Goal: Information Seeking & Learning: Learn about a topic

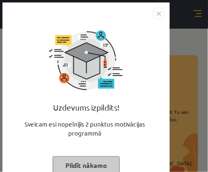
click at [158, 16] on img "Close" at bounding box center [159, 13] width 12 height 12
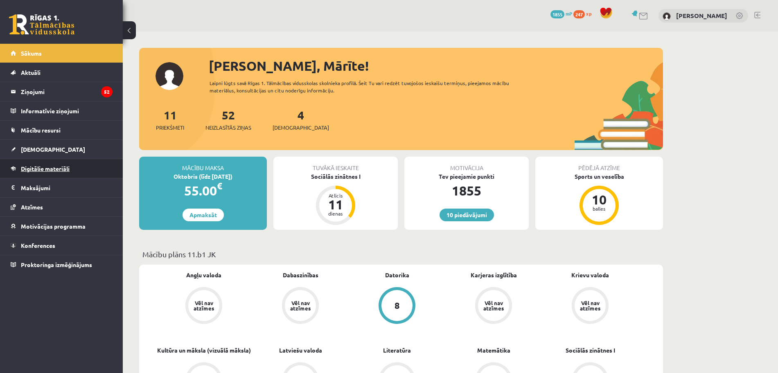
click at [45, 168] on span "Digitālie materiāli" at bounding box center [45, 168] width 49 height 7
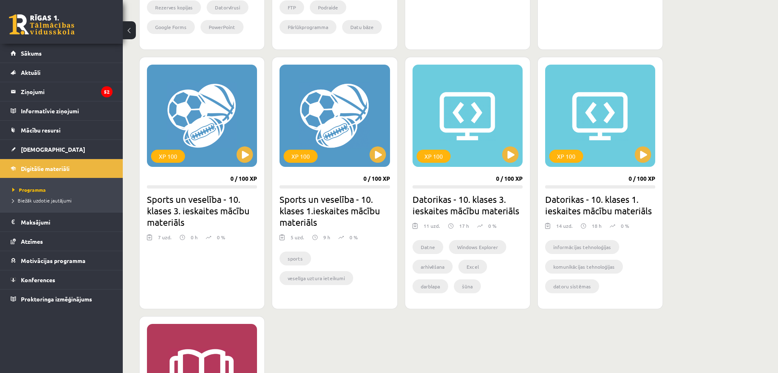
scroll to position [602, 0]
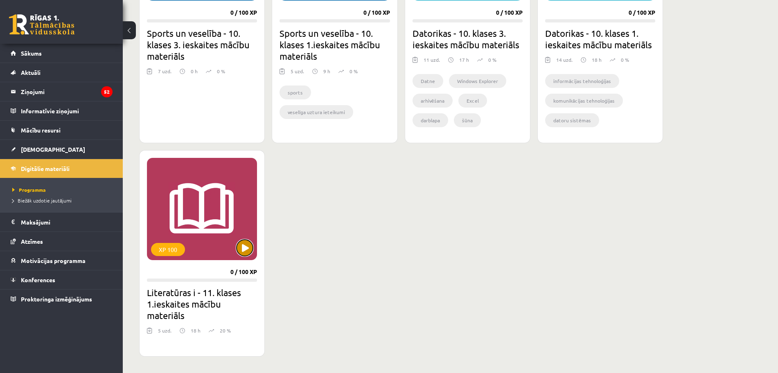
click at [208, 171] on button at bounding box center [245, 248] width 16 height 16
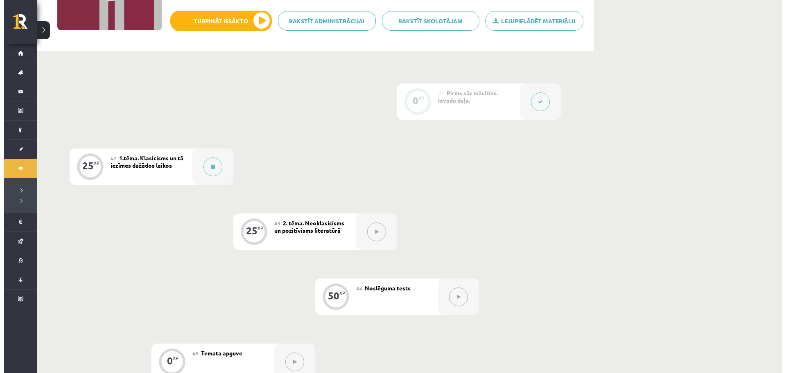
scroll to position [149, 0]
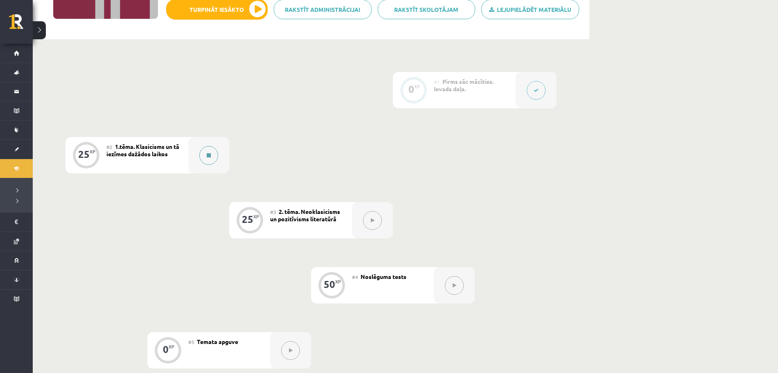
click at [214, 158] on button at bounding box center [208, 155] width 19 height 19
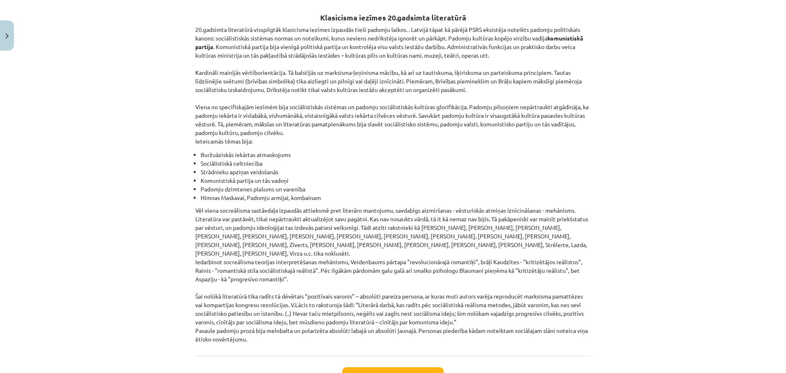
scroll to position [1804, 0]
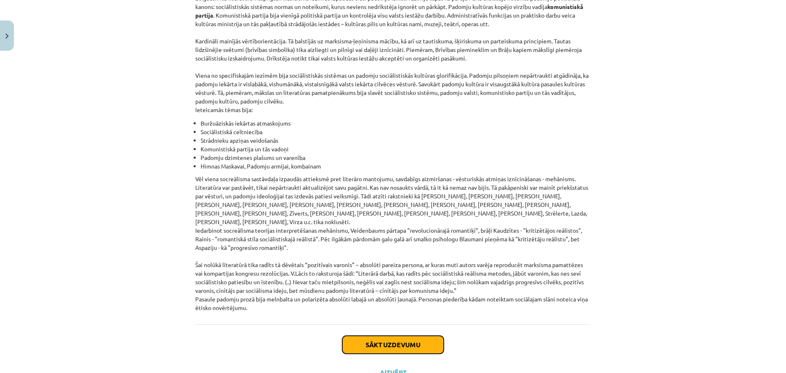
click at [378, 336] on button "Sākt uzdevumu" at bounding box center [392, 345] width 101 height 18
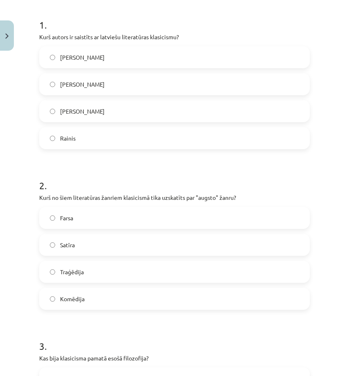
scroll to position [171, 0]
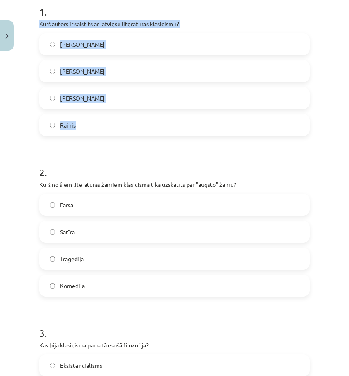
drag, startPoint x: 36, startPoint y: 34, endPoint x: 205, endPoint y: 129, distance: 193.1
click at [205, 129] on div "25 XP Saņemsi Grūts 533 pilda Apraksts Uzdevums Palīdzība 1 . Kurš autors ir sa…" at bounding box center [174, 368] width 281 height 971
copy div "Kurš autors ir saistīts ar latviešu literatūras klasicismu? [PERSON_NAME] [PERS…"
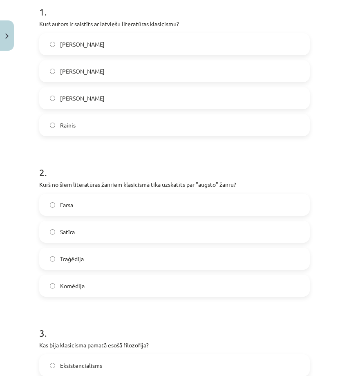
click at [89, 166] on h1 "2 ." at bounding box center [174, 165] width 271 height 25
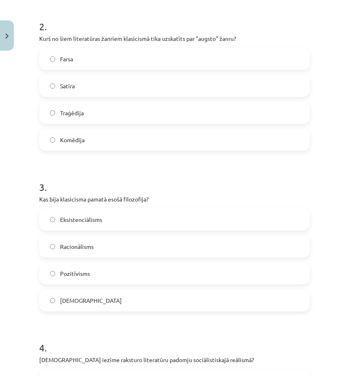
scroll to position [320, 0]
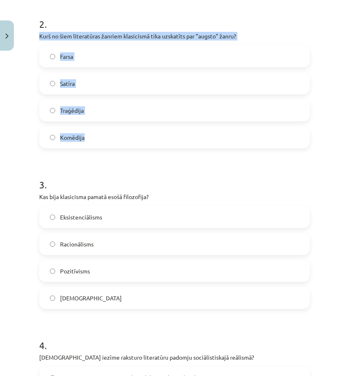
drag, startPoint x: 40, startPoint y: 46, endPoint x: 196, endPoint y: 147, distance: 185.7
click at [196, 147] on div "2 . Kurš no šiem literatūras žanriem klasicismā tika uzskatīts par "augsto" žan…" at bounding box center [174, 76] width 271 height 144
copy div "Kurš no šiem literatūras žanriem klasicismā tika uzskatīts par "augsto" žanru? …"
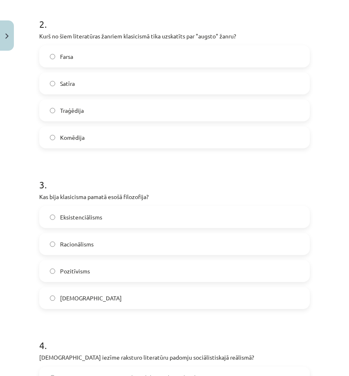
click at [116, 172] on form "1 . Kurš autors ir saistīts ar latviešu literatūras klasicismu? [PERSON_NAME] […" at bounding box center [174, 237] width 271 height 788
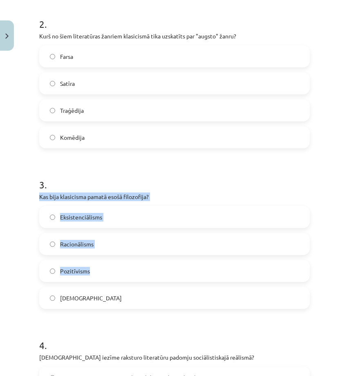
drag, startPoint x: 36, startPoint y: 211, endPoint x: 153, endPoint y: 275, distance: 133.1
click at [153, 275] on div "25 XP Saņemsi Grūts 533 pilda Apraksts Uzdevums Palīdzība 1 . Kurš autors ir sa…" at bounding box center [174, 220] width 281 height 971
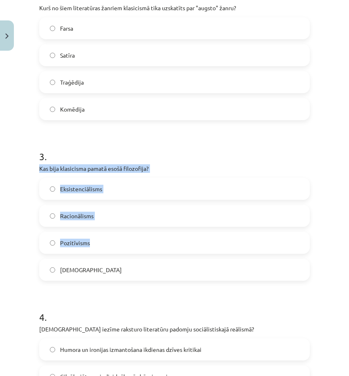
scroll to position [355, 0]
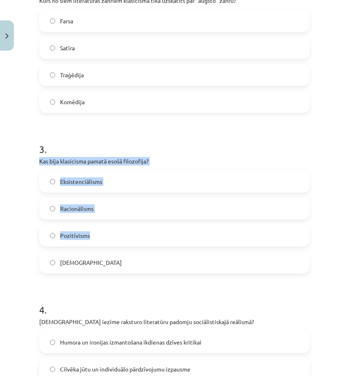
click at [36, 203] on div "25 XP Saņemsi Grūts 533 pilda Apraksts Uzdevums Palīdzība 1 . Kurš autors ir sa…" at bounding box center [174, 184] width 281 height 971
drag, startPoint x: 36, startPoint y: 174, endPoint x: 155, endPoint y: 278, distance: 158.1
click at [155, 278] on div "25 XP Saņemsi Grūts 533 pilda Apraksts Uzdevums Palīdzība 1 . Kurš autors ir sa…" at bounding box center [174, 184] width 281 height 971
copy div "Kas bija klasicisma pamatā esošā filozofija? Eksistenciālisms Racionālisms Pozi…"
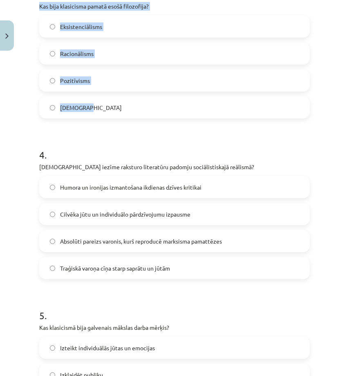
scroll to position [514, 0]
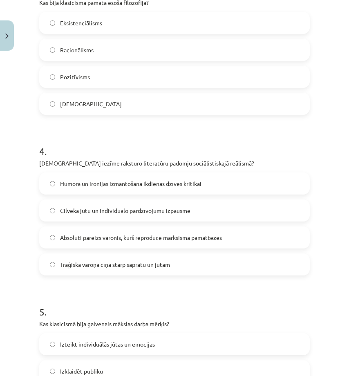
click at [148, 139] on form "1 . Kurš autors ir saistīts ar latviešu literatūras klasicismu? [PERSON_NAME] […" at bounding box center [174, 43] width 271 height 788
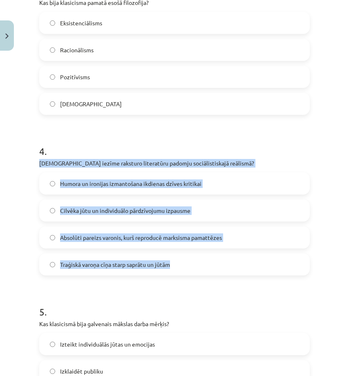
drag, startPoint x: 37, startPoint y: 179, endPoint x: 231, endPoint y: 279, distance: 218.0
click at [231, 279] on div "25 XP Saņemsi Grūts 533 pilda Apraksts Uzdevums Palīdzība 1 . Kurš autors ir sa…" at bounding box center [174, 25] width 281 height 971
copy div "[DEMOGRAPHIC_DATA] iezīme raksturo literatūru padomju sociālistiskajā reālismā?…"
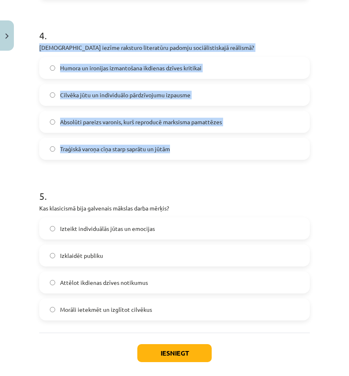
scroll to position [631, 0]
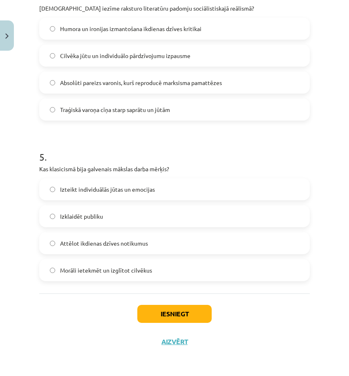
scroll to position [682, 0]
click at [78, 84] on span "Absolūti pareizs varonis, kurš reproducē marksisma pamattēzes" at bounding box center [141, 83] width 162 height 9
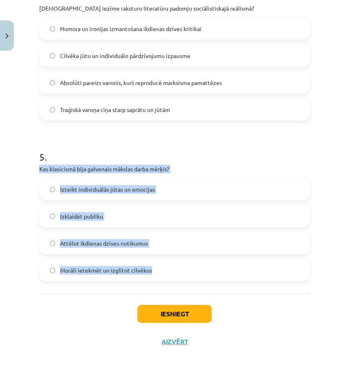
drag, startPoint x: 35, startPoint y: 168, endPoint x: 221, endPoint y: 276, distance: 214.9
copy div "Kas klasicismā bija galvenais mākslas darba mērķis? Izteikt individuālās jūtas …"
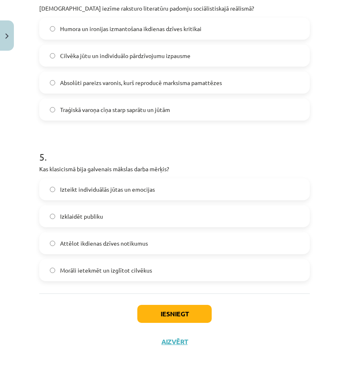
click at [77, 268] on span "Morāli ietekmēt un izglītot cilvēkus" at bounding box center [106, 270] width 92 height 9
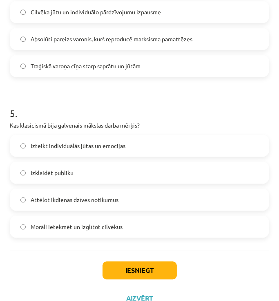
scroll to position [726, 0]
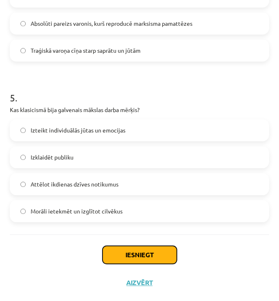
click at [138, 255] on button "Iesniegt" at bounding box center [140, 255] width 74 height 18
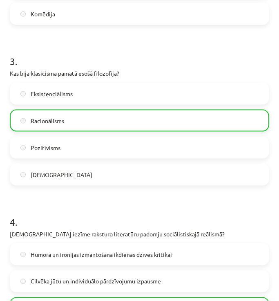
scroll to position [752, 0]
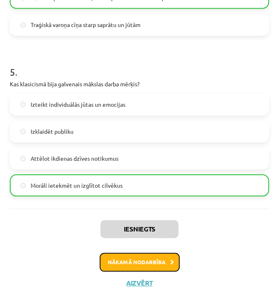
click at [162, 259] on button "Nākamā nodarbība" at bounding box center [140, 262] width 80 height 19
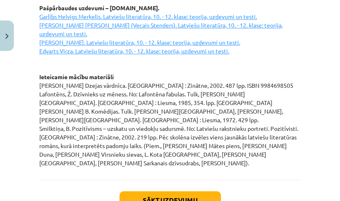
scroll to position [1313, 0]
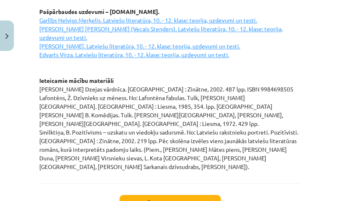
click at [118, 16] on u "[PERSON_NAME]. Latviešu literatūra, 10. - 12. klase: teorija, uzdevumi un testi…" at bounding box center [160, 37] width 243 height 42
click at [53, 19] on u "[PERSON_NAME]. Latviešu literatūra, 10. - 12. klase: teorija, uzdevumi un testi…" at bounding box center [160, 37] width 243 height 42
click at [252, 20] on u "[PERSON_NAME]. Latviešu literatūra, 10. - 12. klase: teorija, uzdevumi un testi…" at bounding box center [160, 37] width 243 height 42
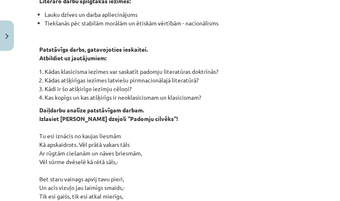
scroll to position [599, 0]
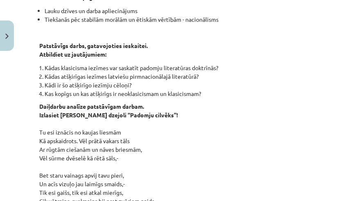
click at [98, 95] on li "Kas kopīgs un kas atšķirīgs ir neoklasicismam un klasicismam?" at bounding box center [173, 93] width 256 height 9
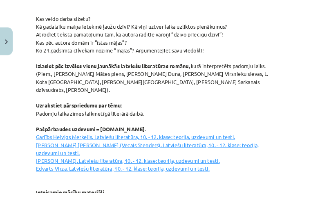
scroll to position [1197, 0]
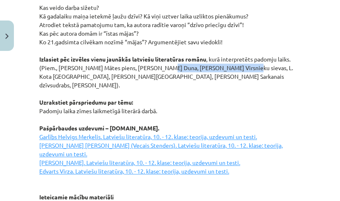
drag, startPoint x: 155, startPoint y: 65, endPoint x: 232, endPoint y: 65, distance: 76.5
click at [232, 65] on p "Izlasiet Moljēra lugas “Skopulis” fragmentu! Atbildiet uz jautājumiem! Raksturo…" at bounding box center [169, 80] width 261 height 412
click at [254, 98] on p "Izlasiet Moljēra lugas “Skopulis” fragmentu! Atbildiet uz jautājumiem! Raksturo…" at bounding box center [169, 80] width 261 height 412
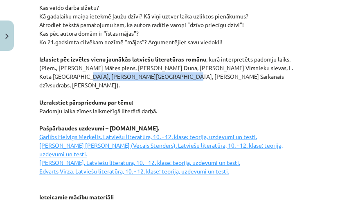
drag, startPoint x: 70, startPoint y: 74, endPoint x: 156, endPoint y: 79, distance: 86.8
click at [156, 79] on p "Izlasiet Moljēra lugas “Skopulis” fragmentu! Atbildiet uz jautājumiem! Raksturo…" at bounding box center [169, 80] width 261 height 412
copy p ", [PERSON_NAME] Sarkanais dzīvsudrabs,"
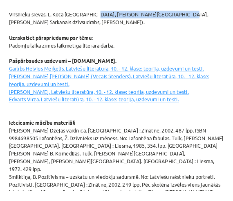
scroll to position [1355, 0]
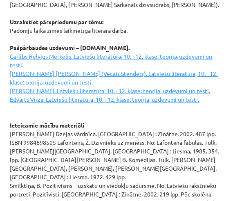
click at [135, 14] on p "Izlasiet Moljēra lugas “Skopulis” fragmentu! Atbildiet uz jautājumiem! Raksturo…" at bounding box center [117, 13] width 214 height 438
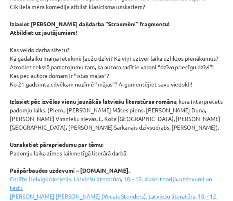
scroll to position [1235, 0]
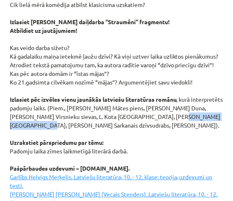
drag, startPoint x: 182, startPoint y: 105, endPoint x: 42, endPoint y: 115, distance: 139.9
click at [42, 115] on p "Izlasiet Moljēra lugas “Skopulis” fragmentu! Atbildiet uz jautājumiem! Raksturo…" at bounding box center [117, 133] width 214 height 438
copy p "Sarkanais dzīvsudrabs,"
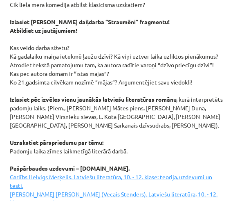
click at [169, 82] on p "Izlasiet Moljēra lugas “Skopulis” fragmentu! Atbildiet uz jautājumiem! Raksturo…" at bounding box center [117, 133] width 214 height 438
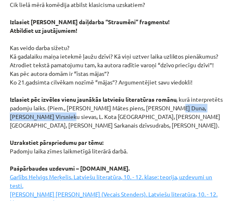
drag, startPoint x: 196, startPoint y: 97, endPoint x: 79, endPoint y: 108, distance: 118.0
click at [79, 108] on p "Izlasiet Moljēra lugas “Skopulis” fragmentu! Atbildiet uz jautājumiem! Raksturo…" at bounding box center [117, 133] width 214 height 438
copy p "[PERSON_NAME] Virsnieku sievas,"
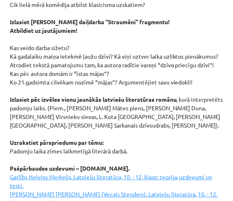
click at [163, 35] on p "Izlasiet Moljēra lugas “Skopulis” fragmentu! Atbildiet uz jautājumiem! Raksturo…" at bounding box center [117, 133] width 214 height 438
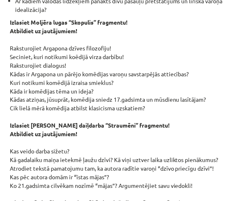
scroll to position [1130, 0]
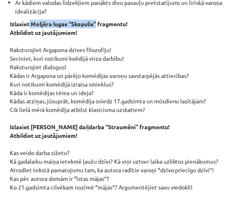
drag, startPoint x: 29, startPoint y: 13, endPoint x: 97, endPoint y: 15, distance: 68.4
click at [97, 20] on strong "Izlasiet Moljēra lugas “Skopulis” fragmentu!" at bounding box center [69, 23] width 118 height 7
copy strong "Moljēra lugas “Skopulis”"
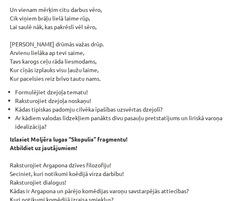
scroll to position [1031, 0]
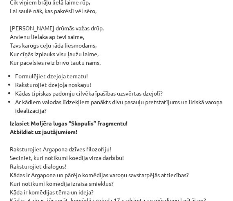
drag, startPoint x: 6, startPoint y: 6, endPoint x: 94, endPoint y: 99, distance: 128.5
copy div "Loremipsu dolorsi ametconsect adipis. Elitsedd Eius Temporincid utlabor “Etdolo…"
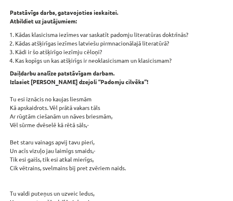
scroll to position [706, 0]
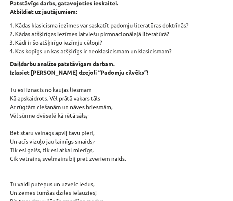
scroll to position [714, 0]
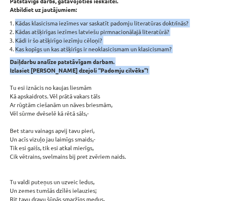
drag, startPoint x: 10, startPoint y: 12, endPoint x: 84, endPoint y: 70, distance: 93.8
click at [84, 70] on div "Neoklasicisms Tā bija mākslinieciska kustība, kas radās XVIII gadsimtā, iedvesm…" at bounding box center [117, 173] width 214 height 1401
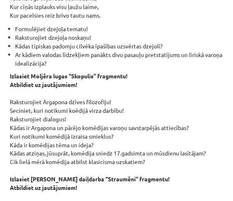
scroll to position [750, 0]
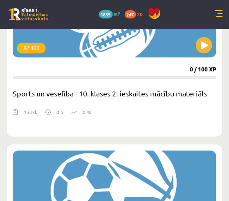
scroll to position [551, 0]
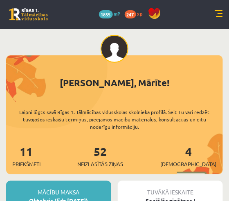
click at [219, 13] on link at bounding box center [219, 14] width 8 height 8
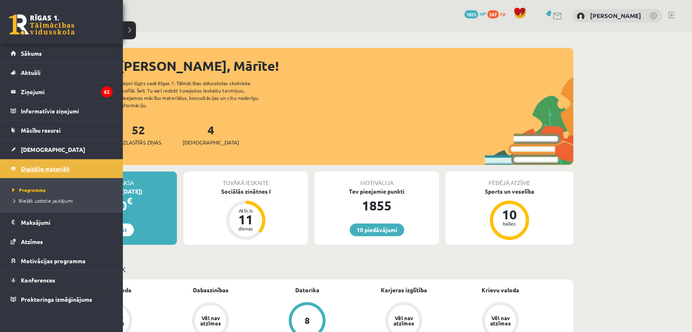
click at [45, 165] on span "Digitālie materiāli" at bounding box center [45, 168] width 49 height 7
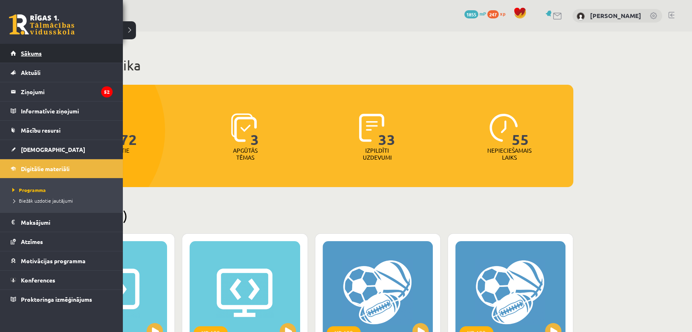
click at [32, 51] on span "Sākums" at bounding box center [31, 53] width 21 height 7
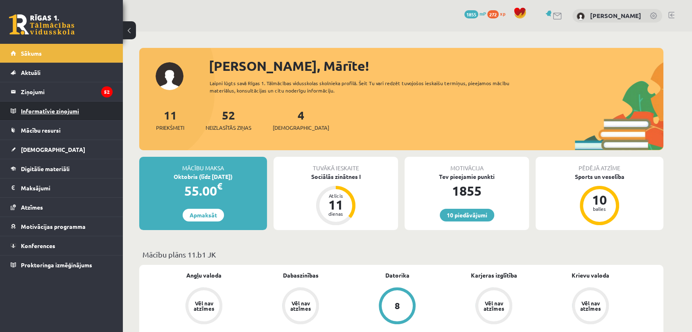
click at [69, 110] on legend "Informatīvie ziņojumi 0" at bounding box center [67, 110] width 92 height 19
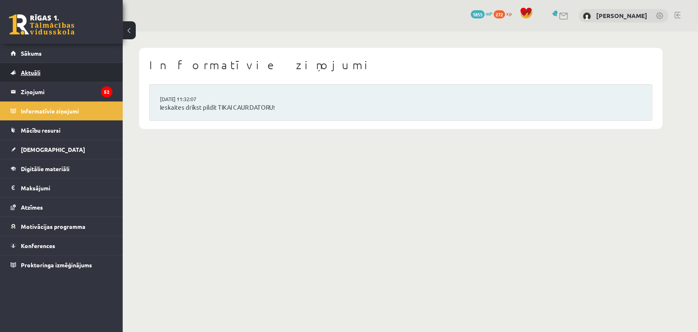
click at [41, 75] on link "Aktuāli" at bounding box center [62, 72] width 102 height 19
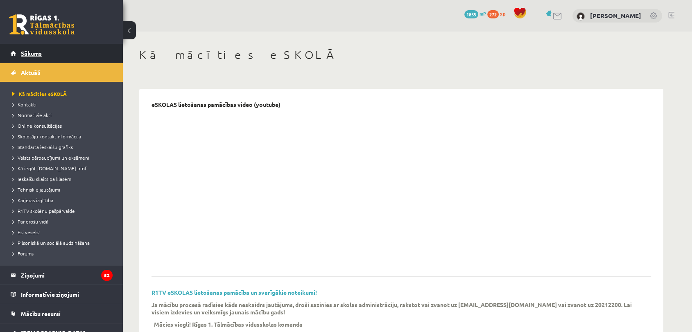
click at [34, 51] on span "Sākums" at bounding box center [31, 53] width 21 height 7
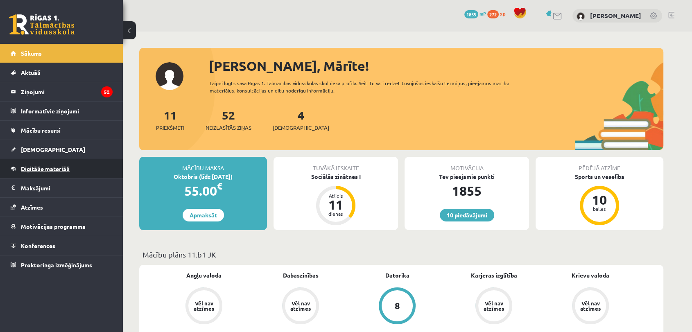
click at [56, 164] on link "Digitālie materiāli" at bounding box center [62, 168] width 102 height 19
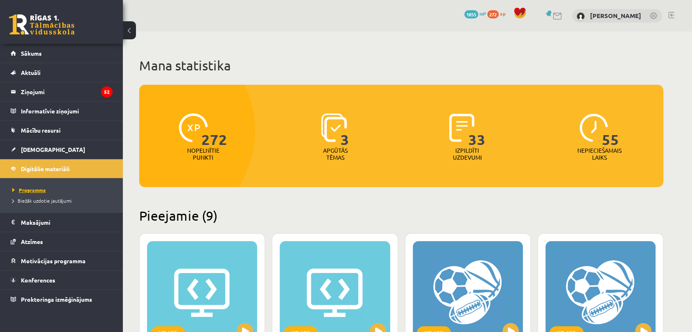
click at [34, 186] on link "Programma" at bounding box center [63, 189] width 102 height 7
click at [42, 174] on link "Digitālie materiāli" at bounding box center [62, 168] width 102 height 19
click at [50, 107] on legend "Informatīvie ziņojumi 0" at bounding box center [67, 110] width 92 height 19
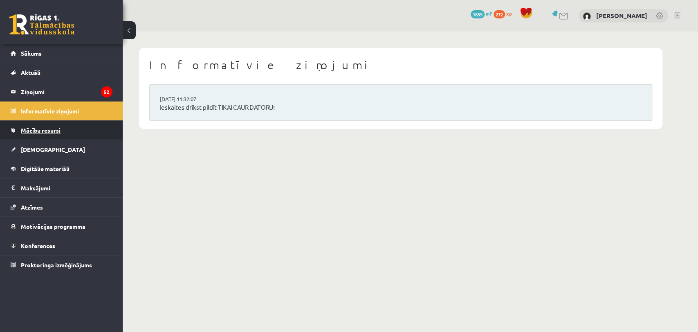
click at [45, 126] on span "Mācību resursi" at bounding box center [41, 129] width 40 height 7
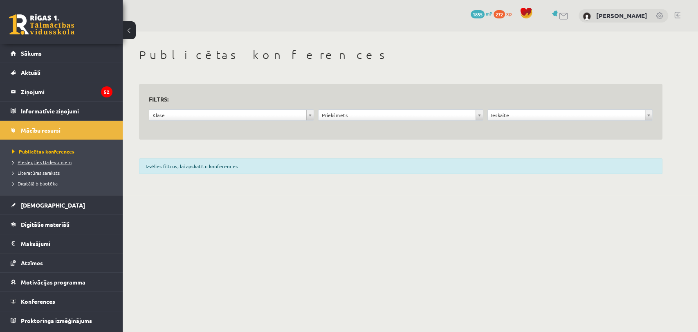
click at [59, 162] on span "Pieslēgties Uzdevumiem" at bounding box center [41, 162] width 59 height 7
